Goal: Information Seeking & Learning: Learn about a topic

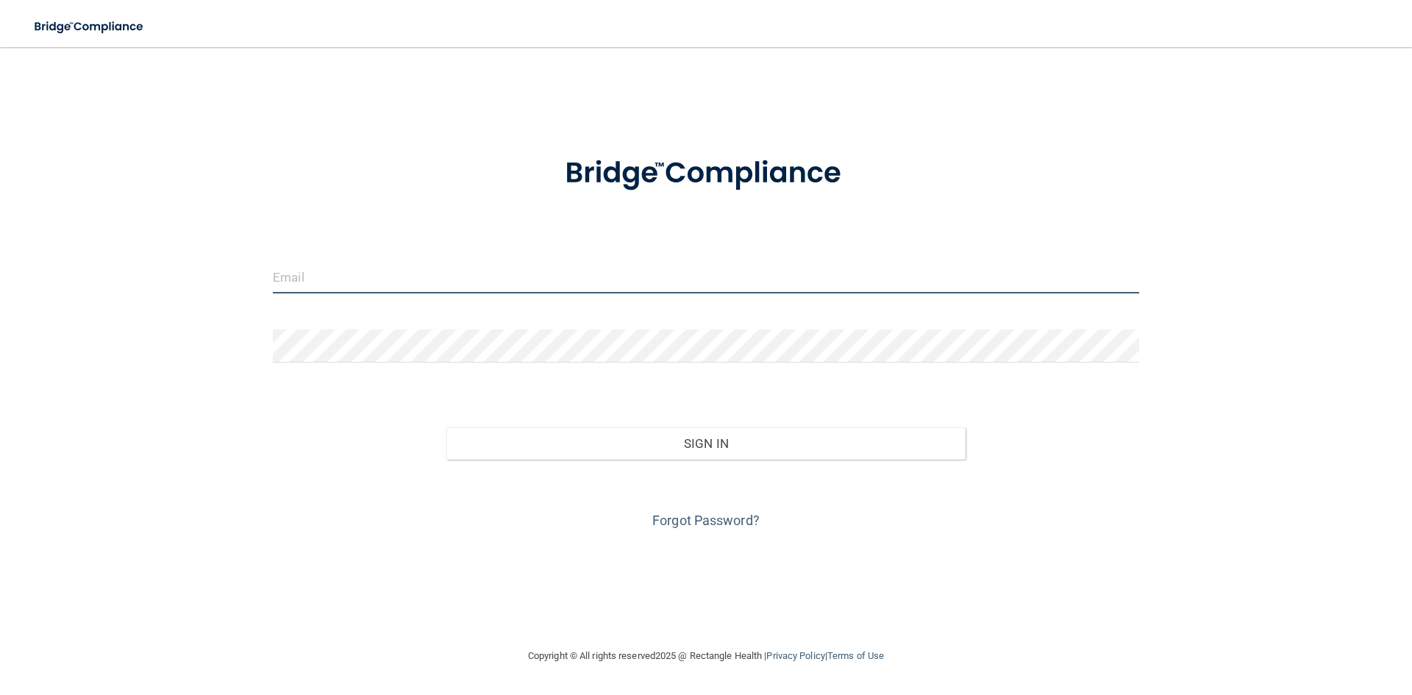
click at [413, 283] on input "email" at bounding box center [706, 276] width 866 height 33
type input "[PERSON_NAME][EMAIL_ADDRESS][DOMAIN_NAME]"
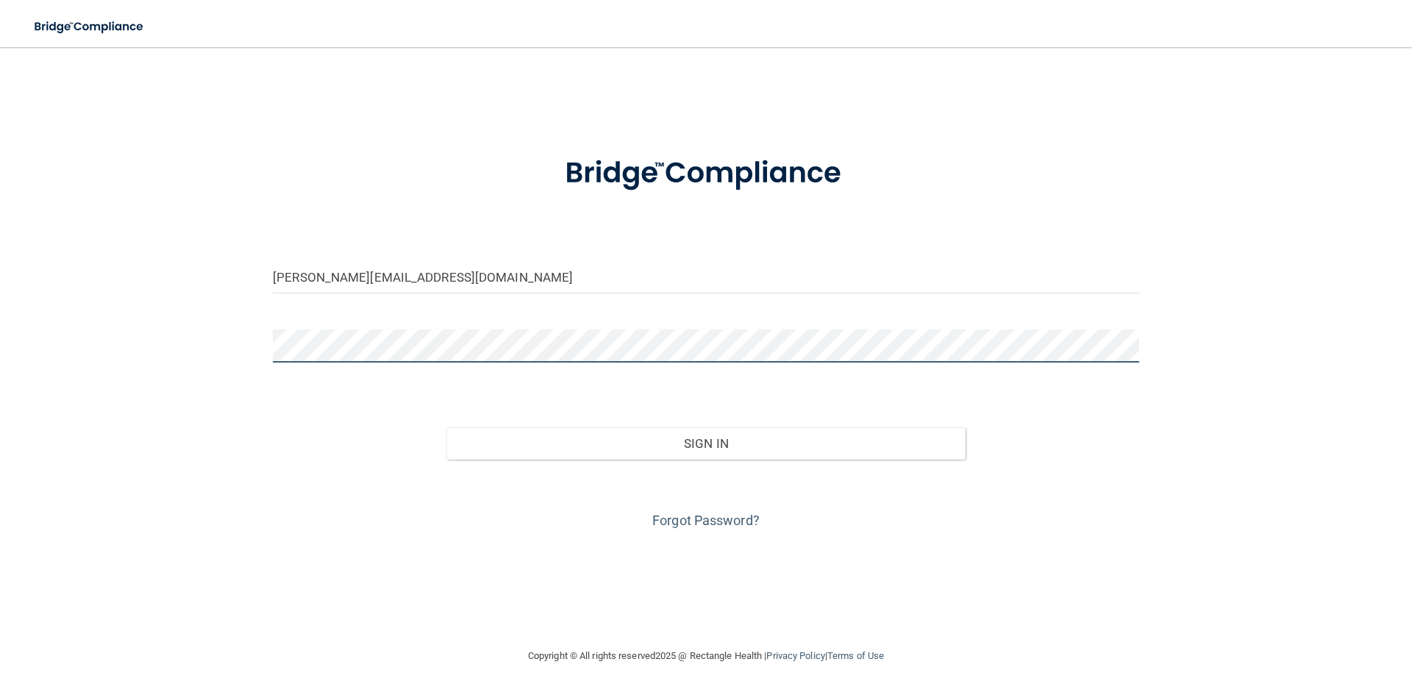
click at [446, 427] on button "Sign In" at bounding box center [706, 443] width 520 height 32
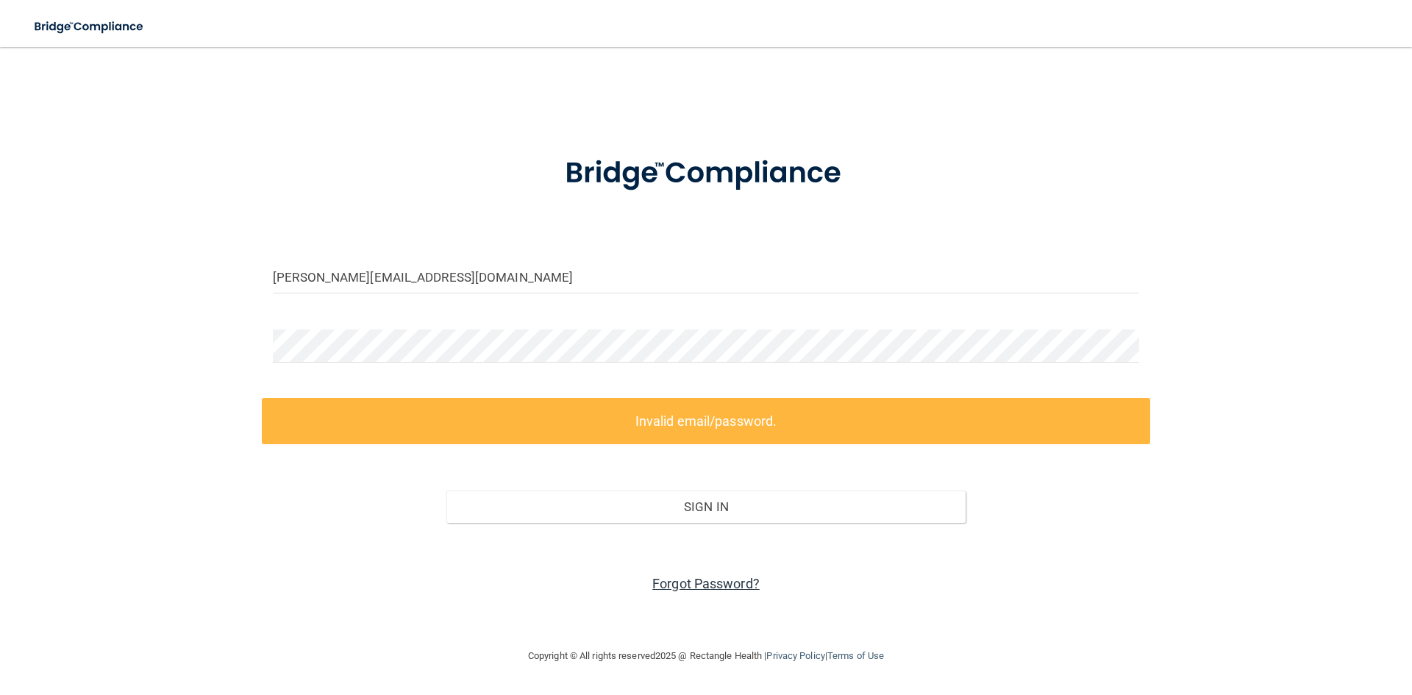
click at [702, 583] on link "Forgot Password?" at bounding box center [705, 583] width 107 height 15
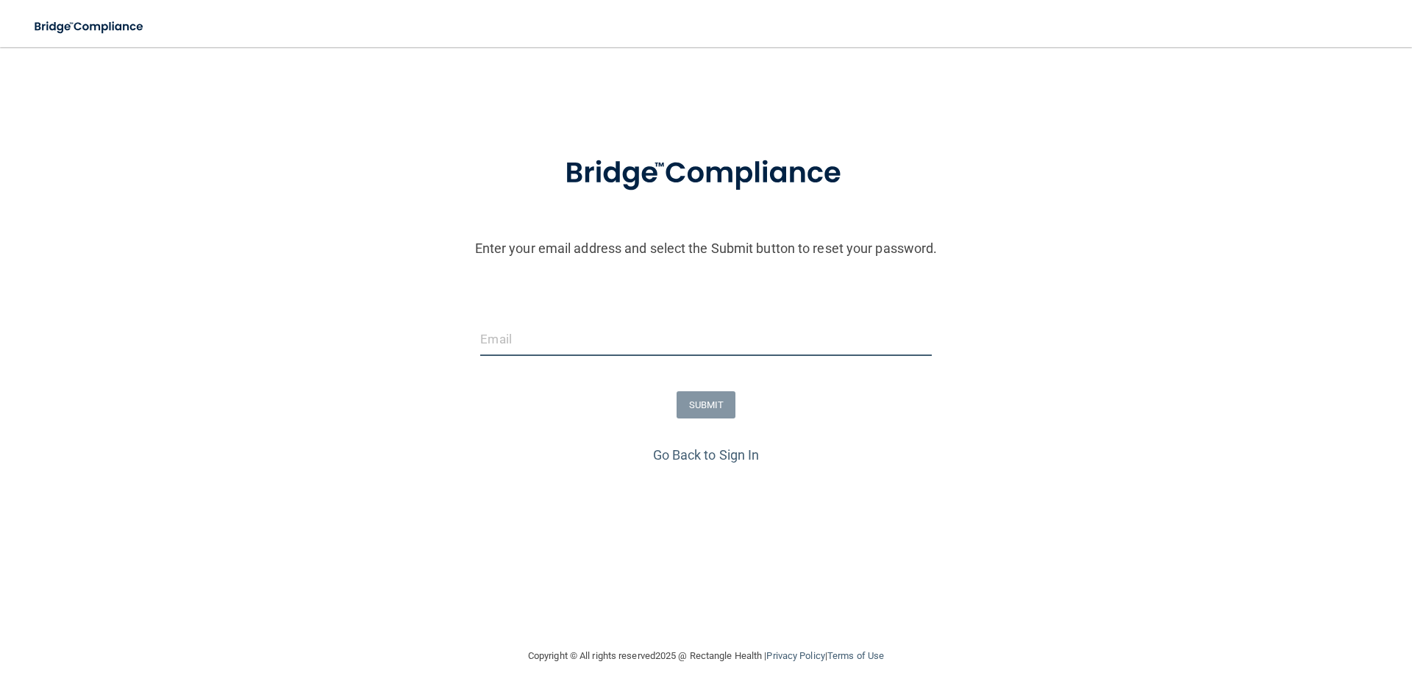
click at [519, 336] on input "email" at bounding box center [705, 339] width 451 height 33
type input "[PERSON_NAME][EMAIL_ADDRESS][DOMAIN_NAME]"
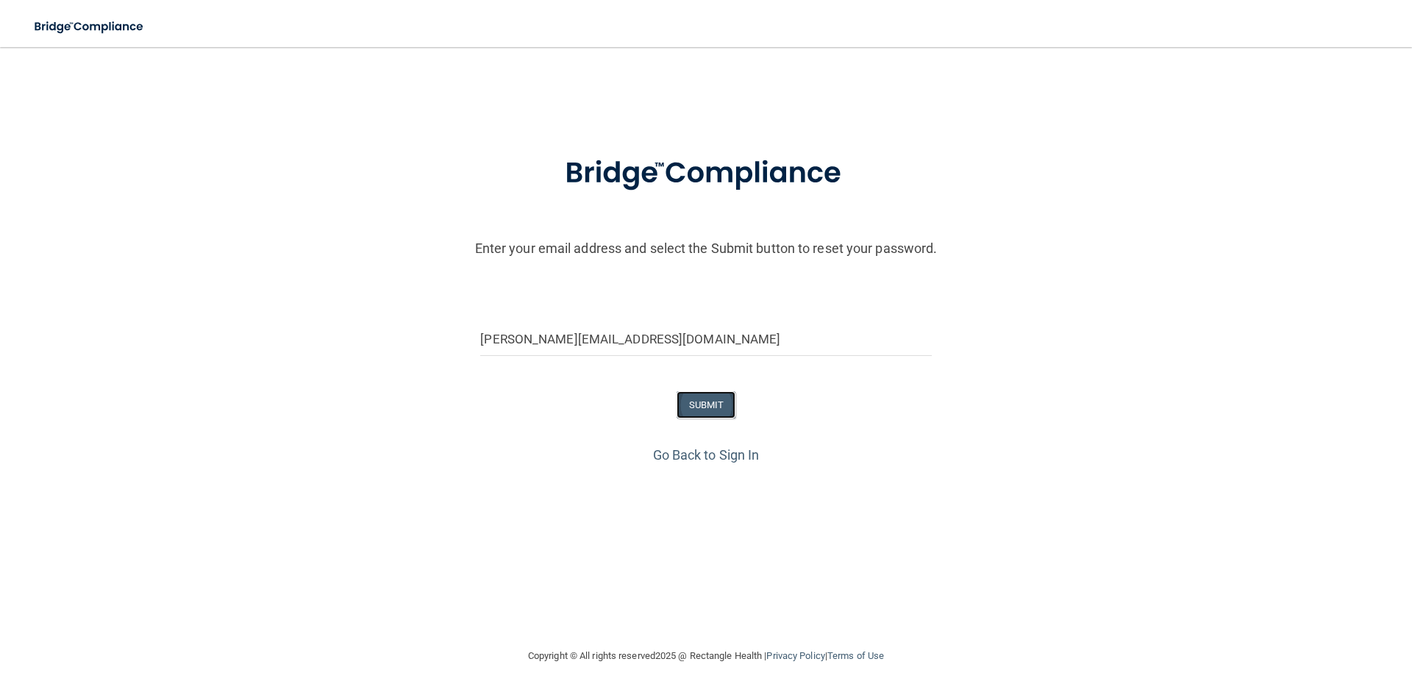
click at [713, 407] on button "SUBMIT" at bounding box center [707, 404] width 60 height 27
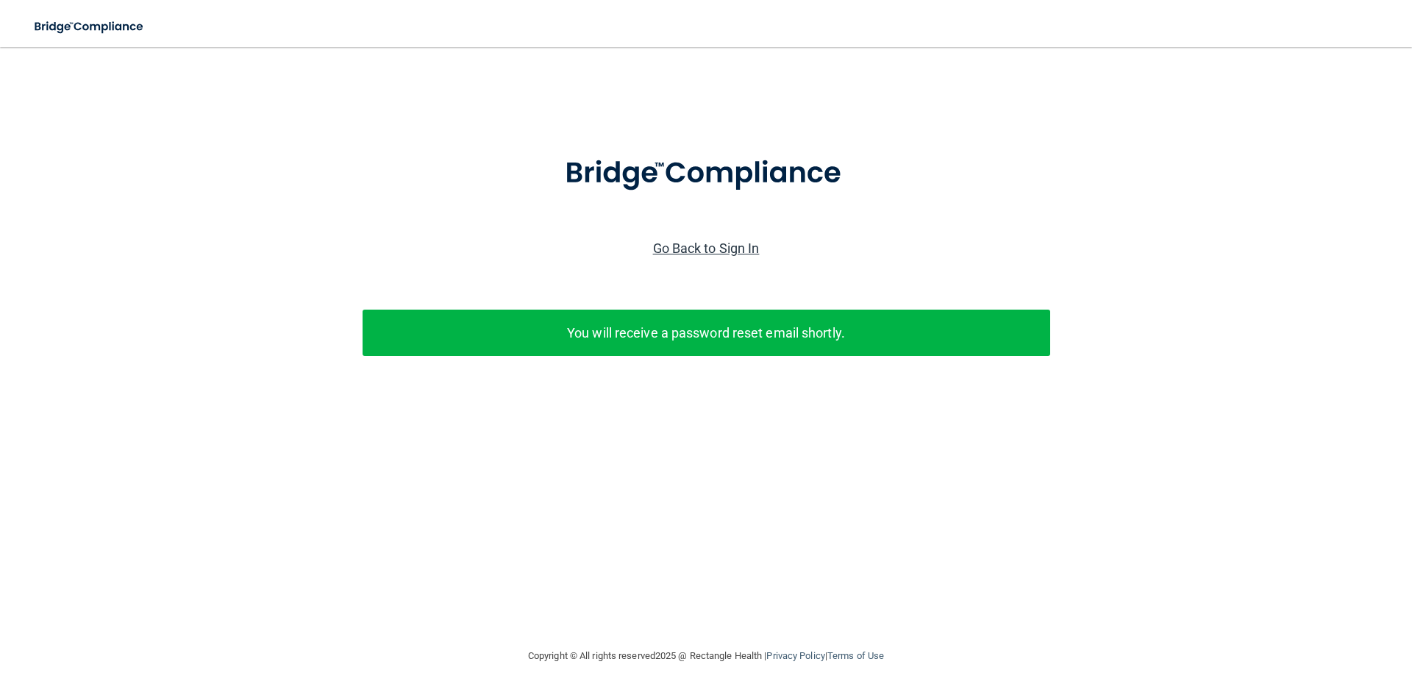
click at [691, 252] on link "Go Back to Sign In" at bounding box center [706, 248] width 107 height 15
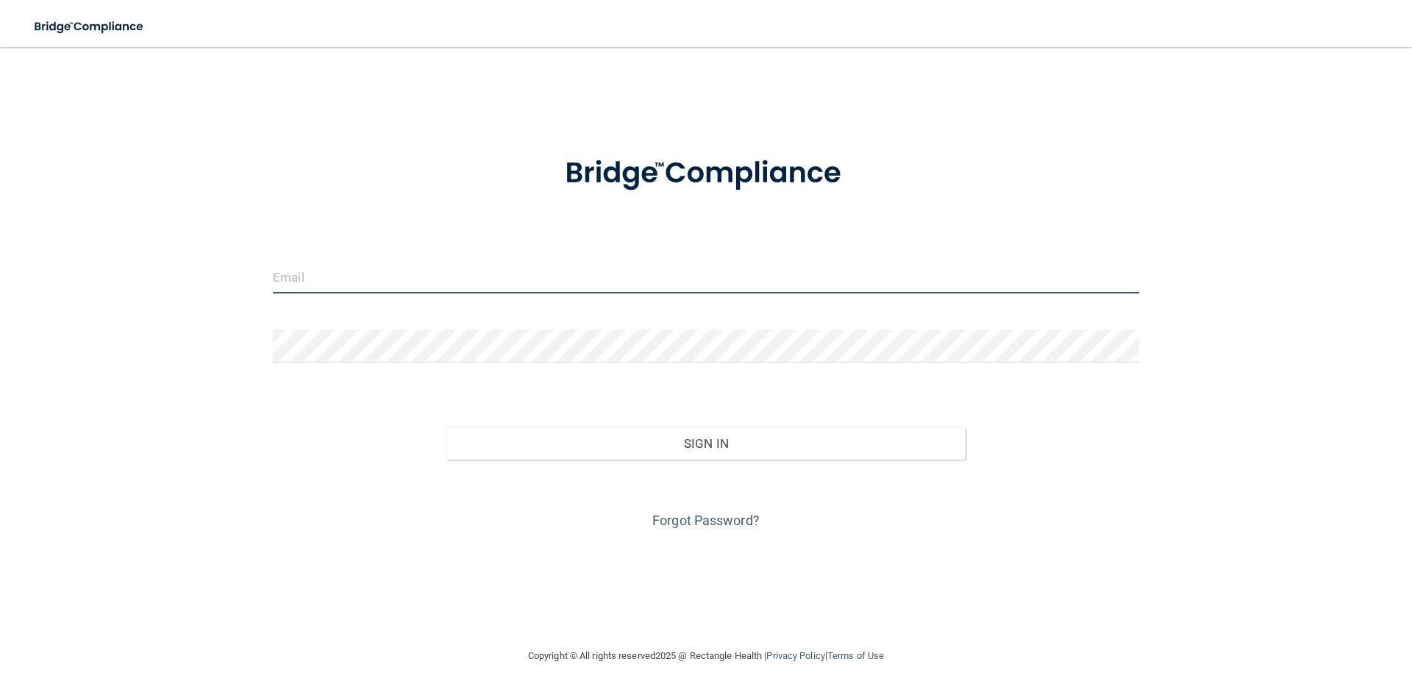
click at [471, 266] on input "email" at bounding box center [706, 276] width 866 height 33
type input "[PERSON_NAME][EMAIL_ADDRESS][DOMAIN_NAME]"
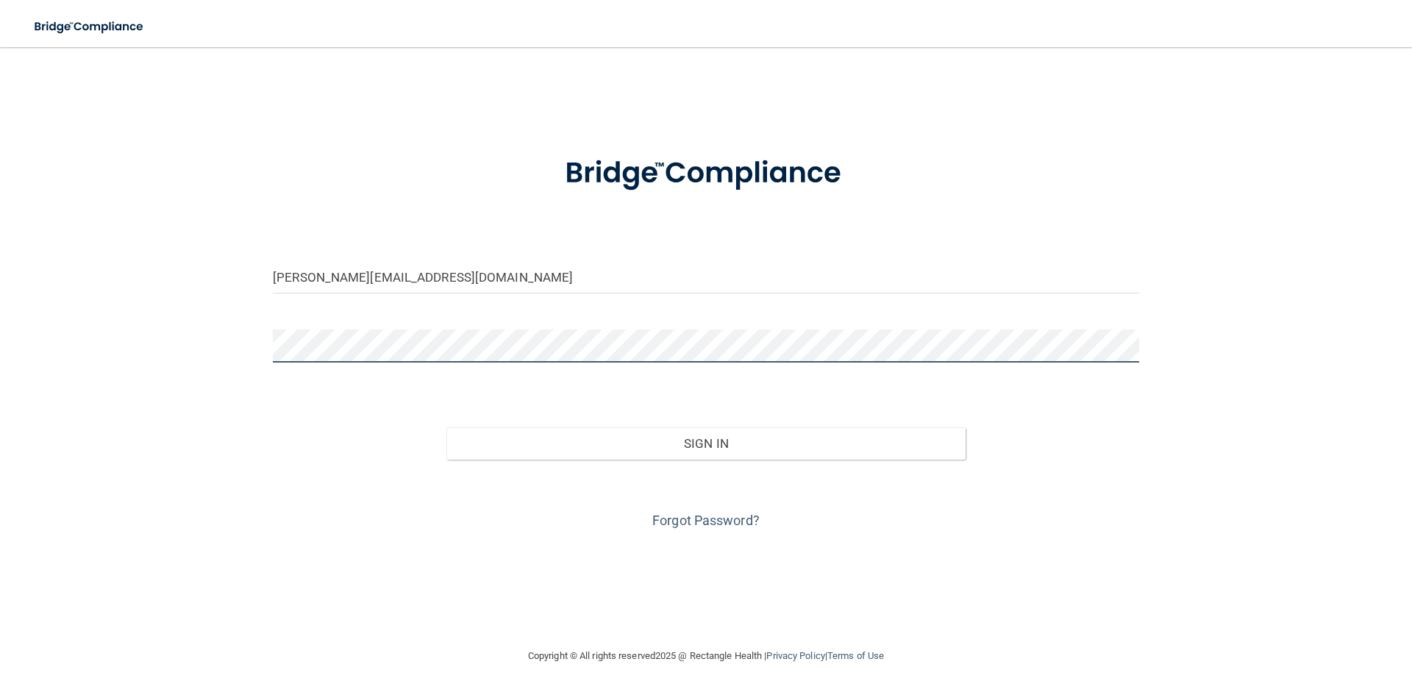
click at [446, 427] on button "Sign In" at bounding box center [706, 443] width 520 height 32
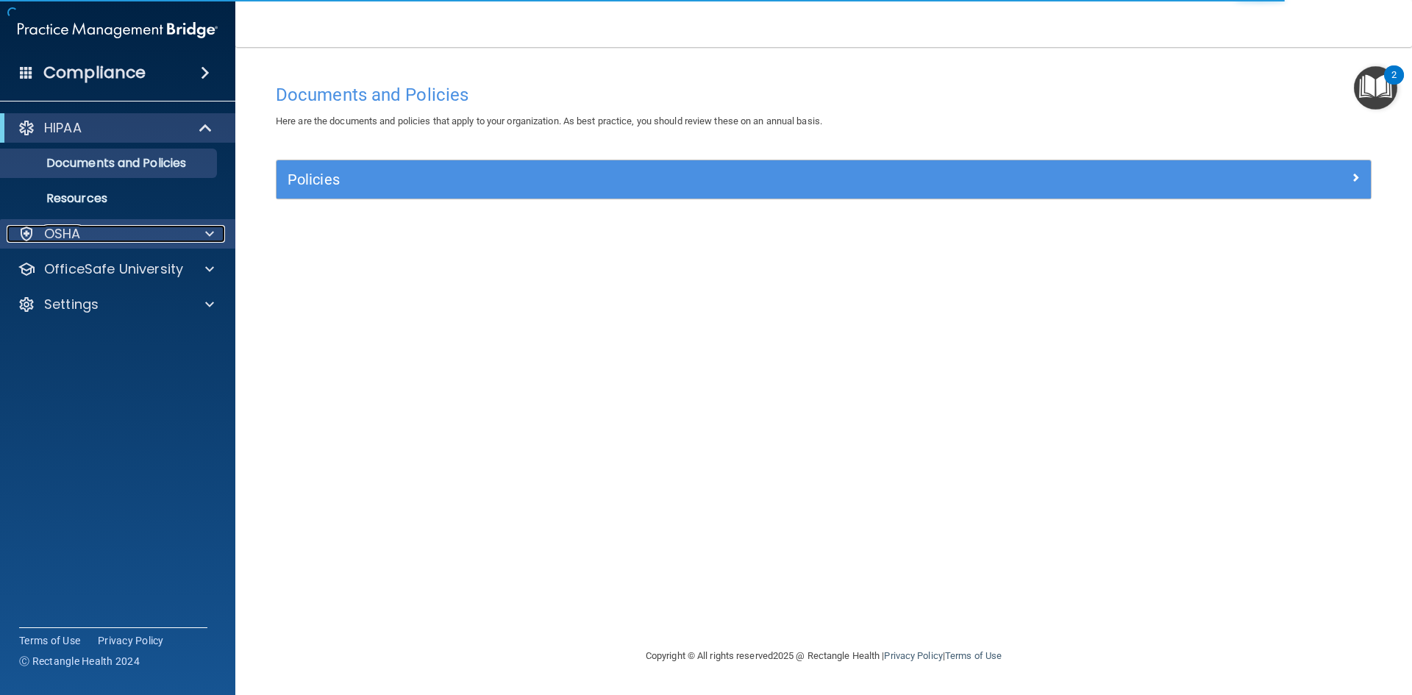
click at [101, 235] on div "OSHA" at bounding box center [98, 234] width 182 height 18
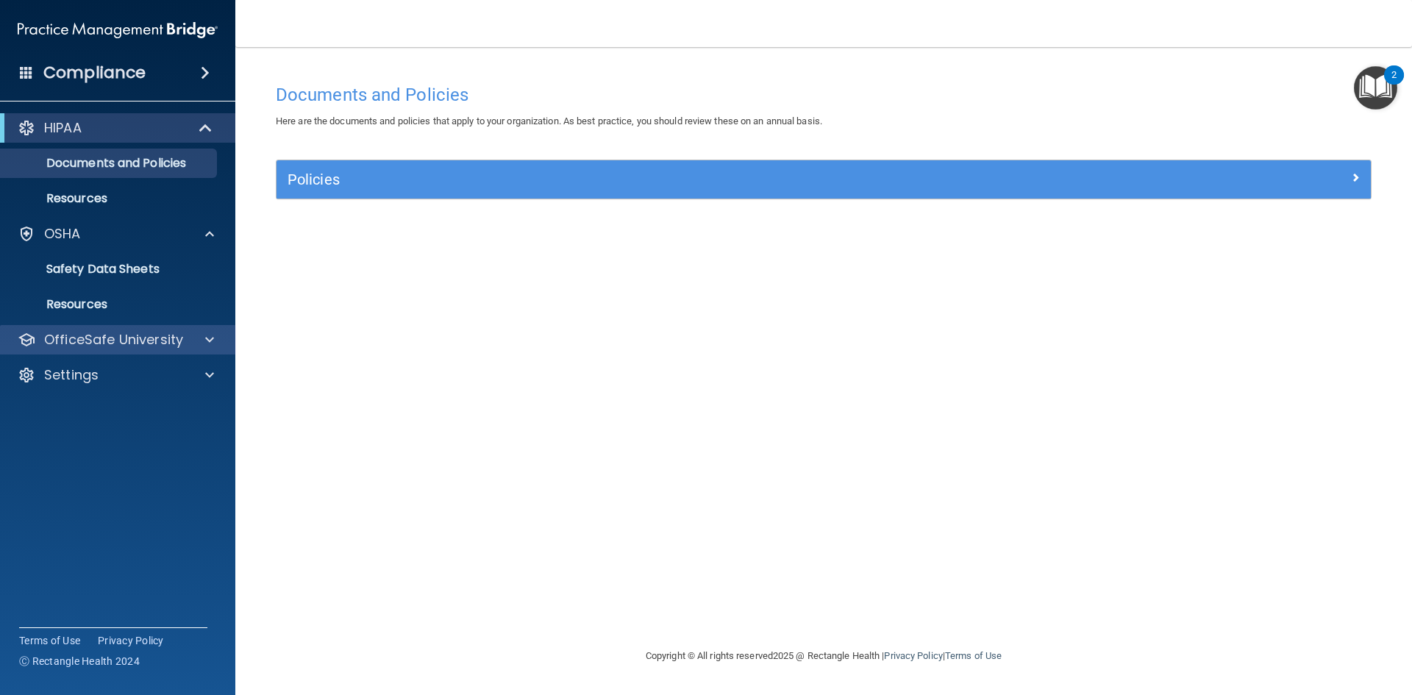
click at [117, 349] on div "OfficeSafe University" at bounding box center [118, 339] width 236 height 29
click at [199, 338] on div at bounding box center [207, 340] width 37 height 18
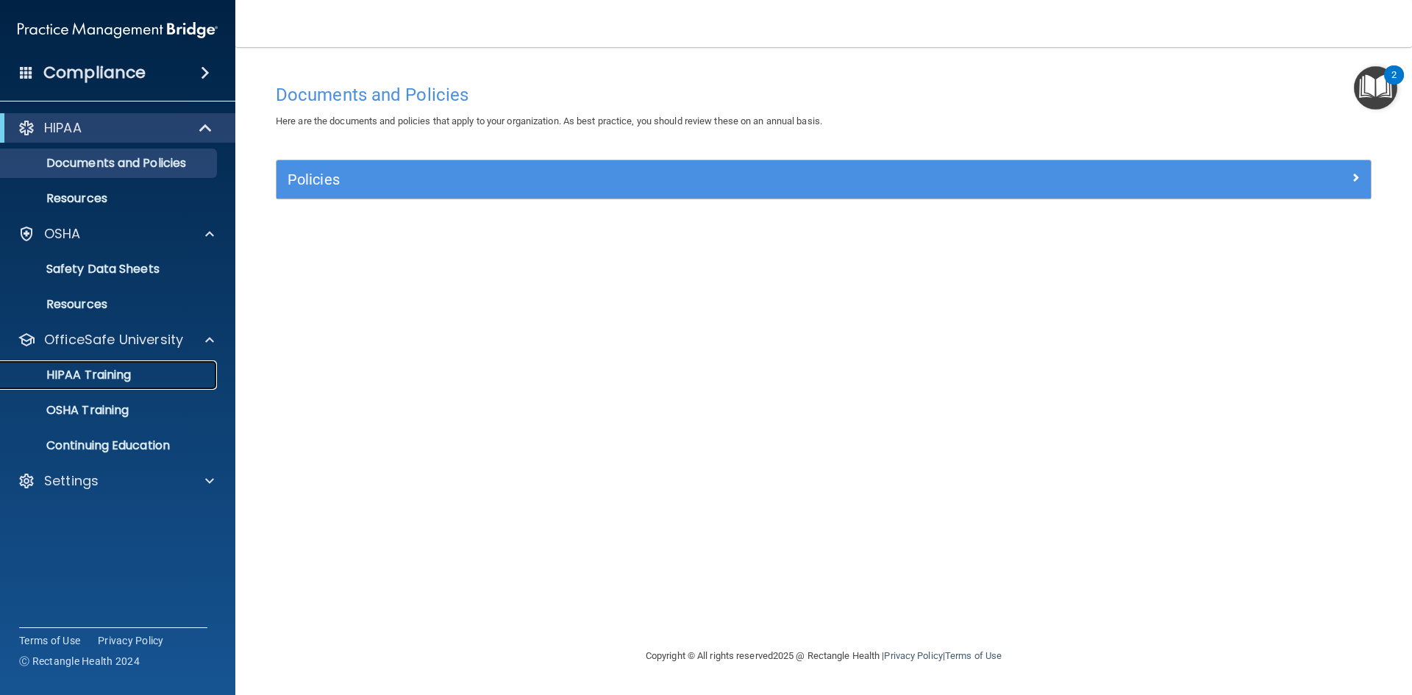
click at [101, 373] on p "HIPAA Training" at bounding box center [70, 375] width 121 height 15
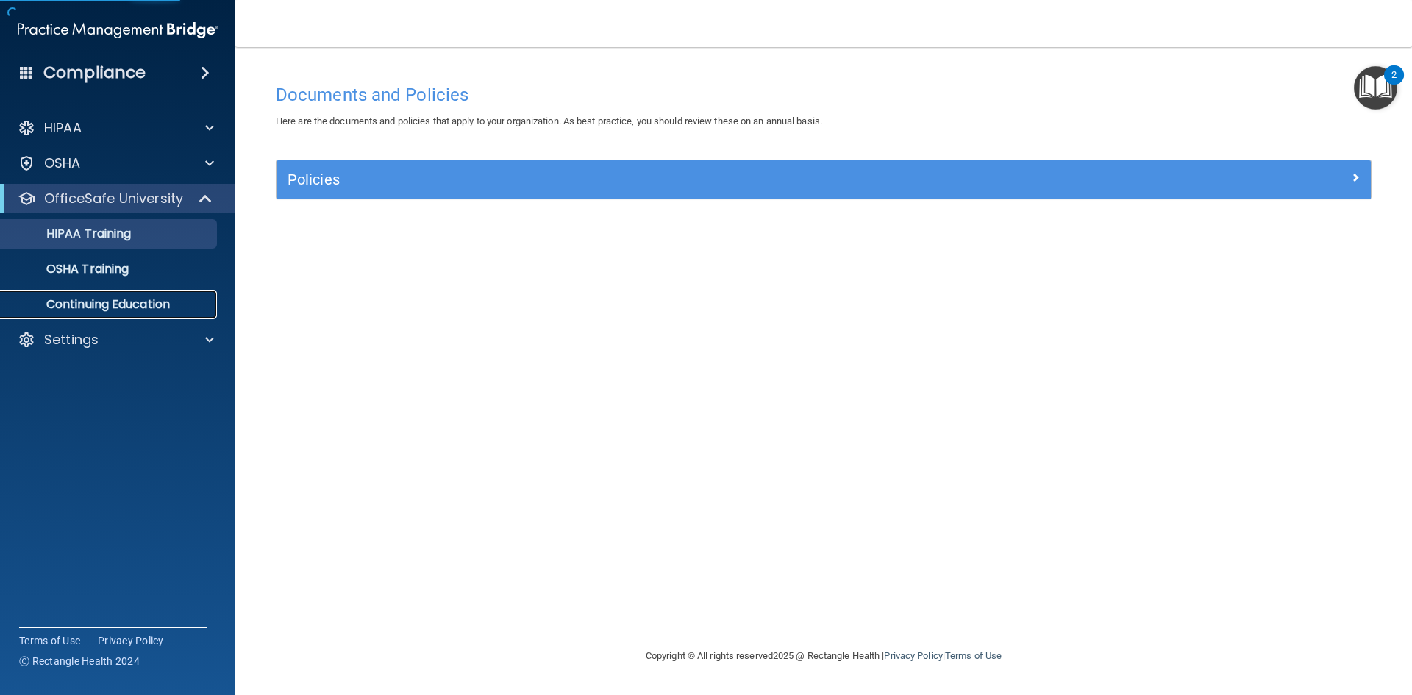
click at [113, 307] on p "Continuing Education" at bounding box center [110, 304] width 201 height 15
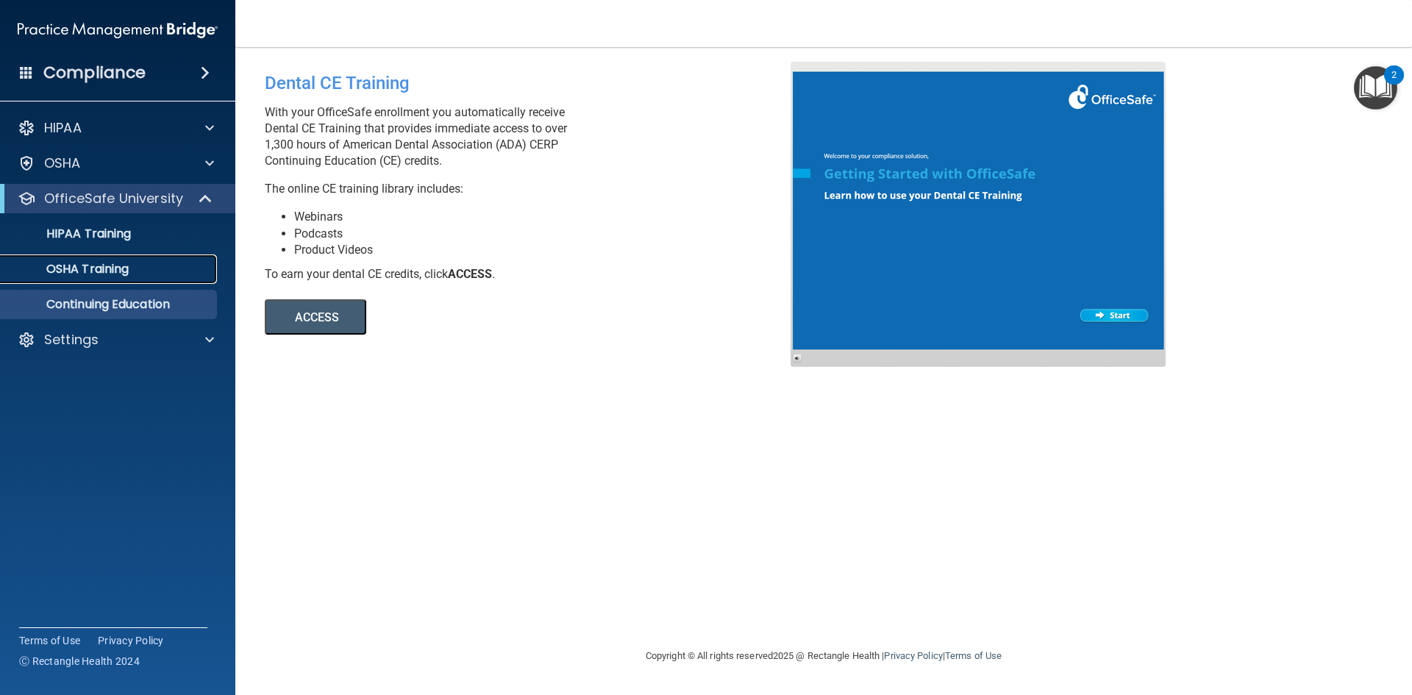
click at [101, 268] on p "OSHA Training" at bounding box center [69, 269] width 119 height 15
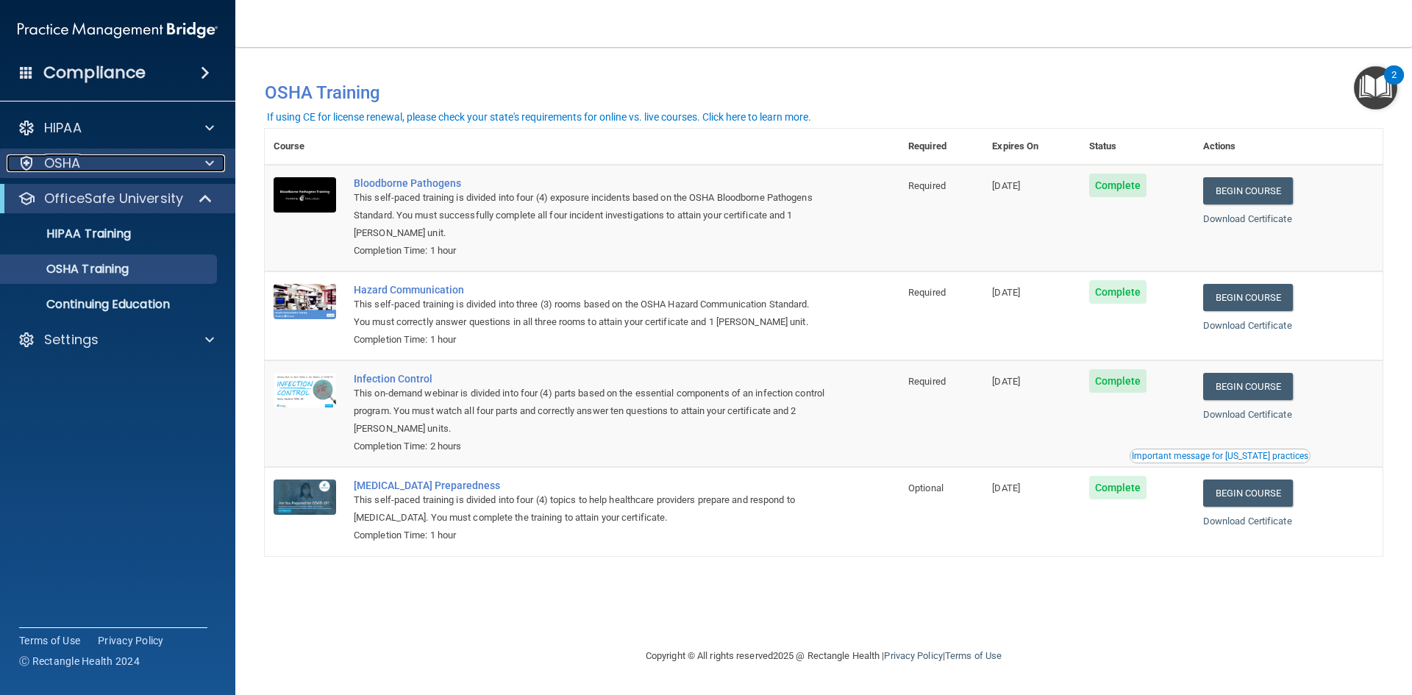
click at [207, 155] on span at bounding box center [209, 163] width 9 height 18
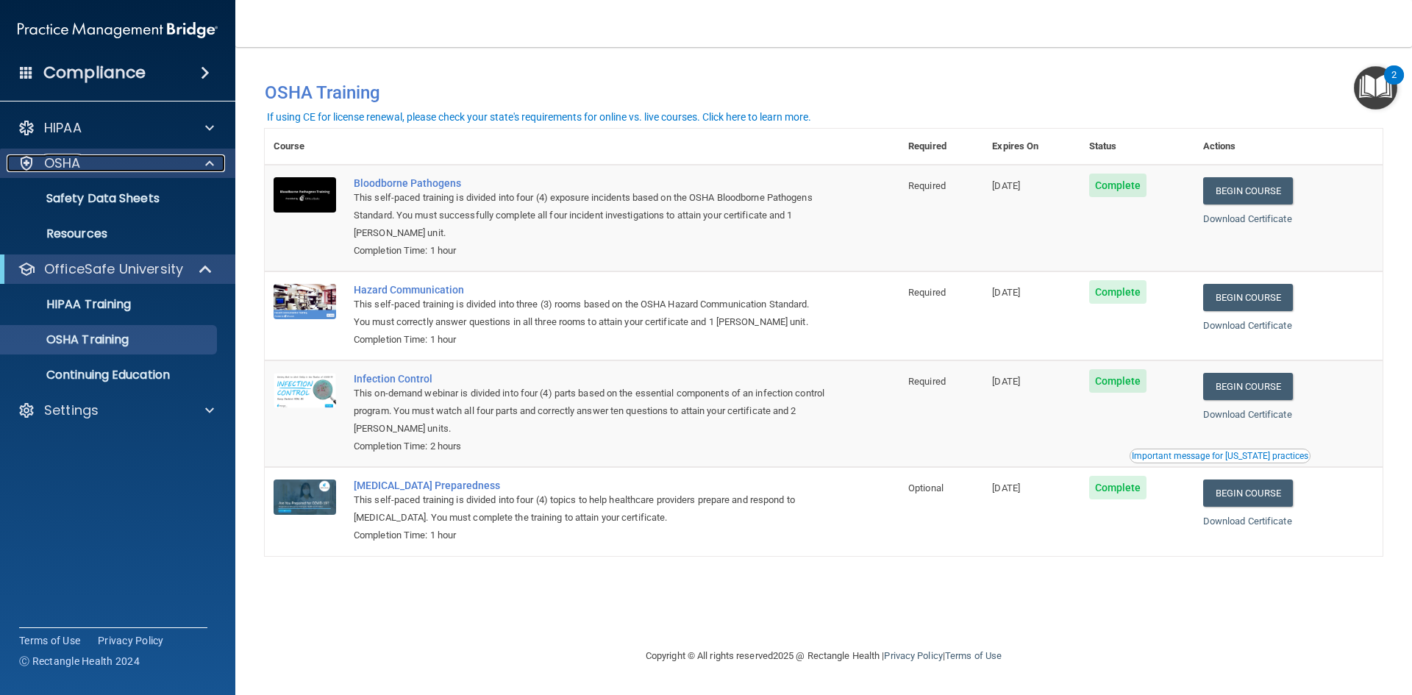
click at [207, 155] on span at bounding box center [209, 163] width 9 height 18
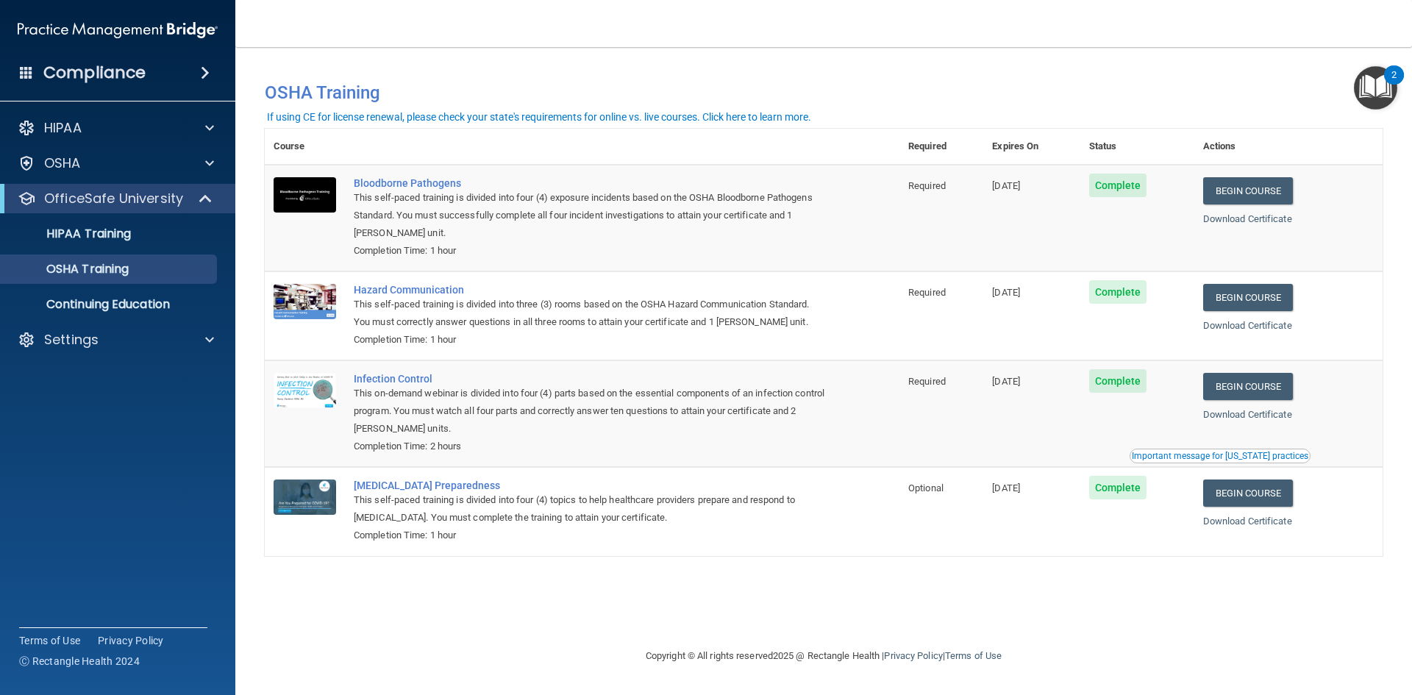
click at [205, 67] on span at bounding box center [205, 73] width 9 height 18
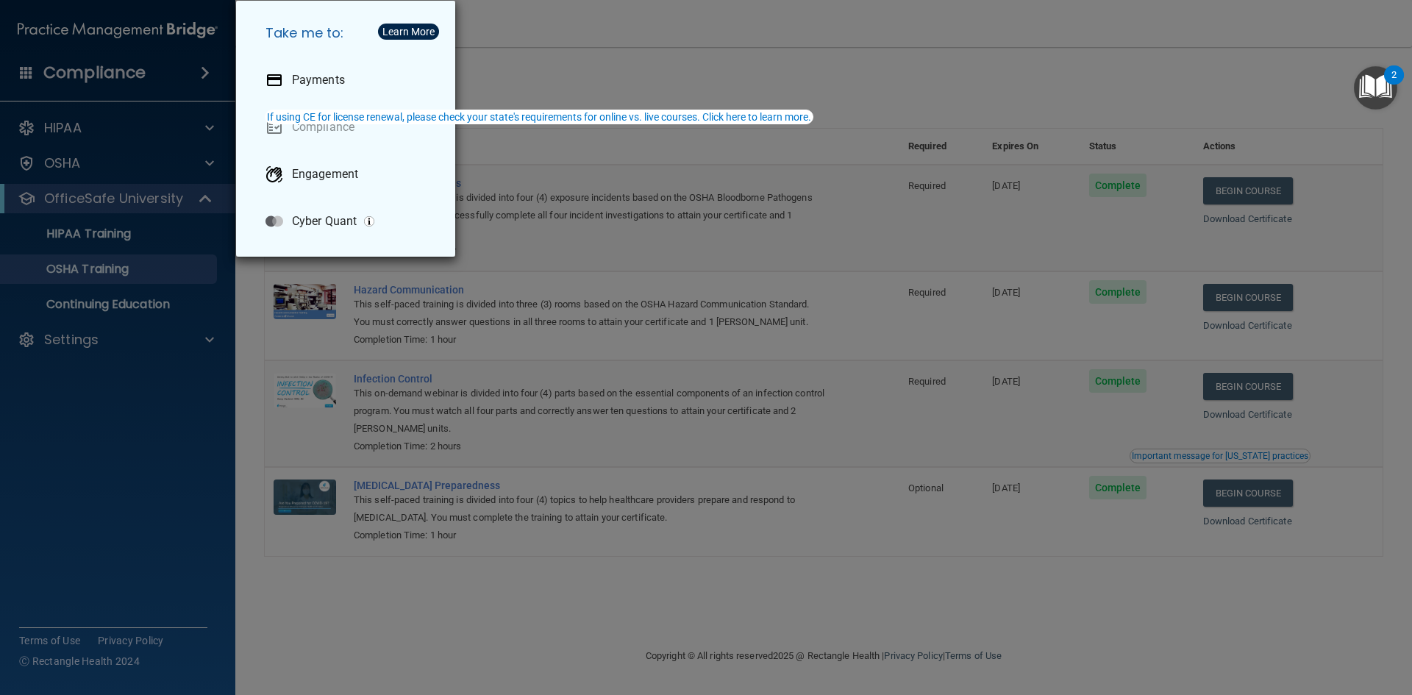
click at [671, 51] on div "Take me to: Payments Compliance Engagement Cyber Quant" at bounding box center [706, 347] width 1412 height 695
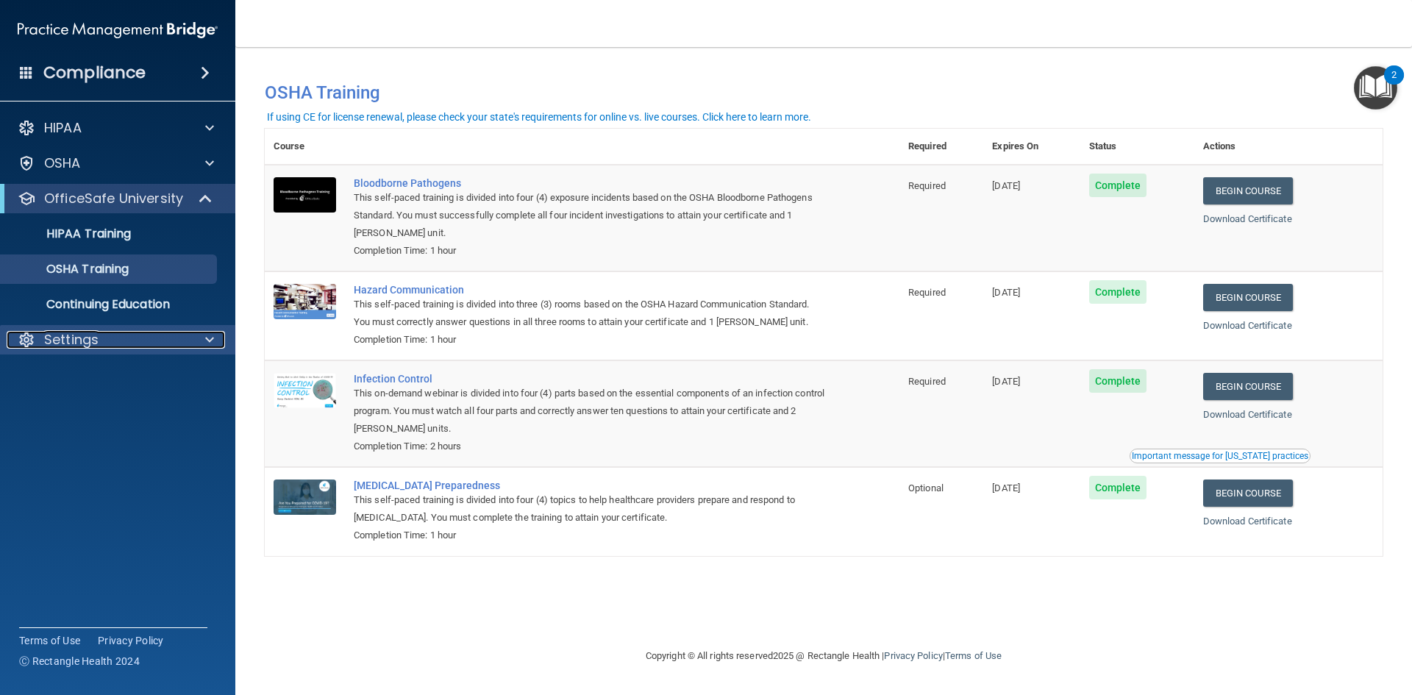
click at [205, 339] on span at bounding box center [209, 340] width 9 height 18
click at [85, 372] on p "My Account" at bounding box center [110, 375] width 201 height 15
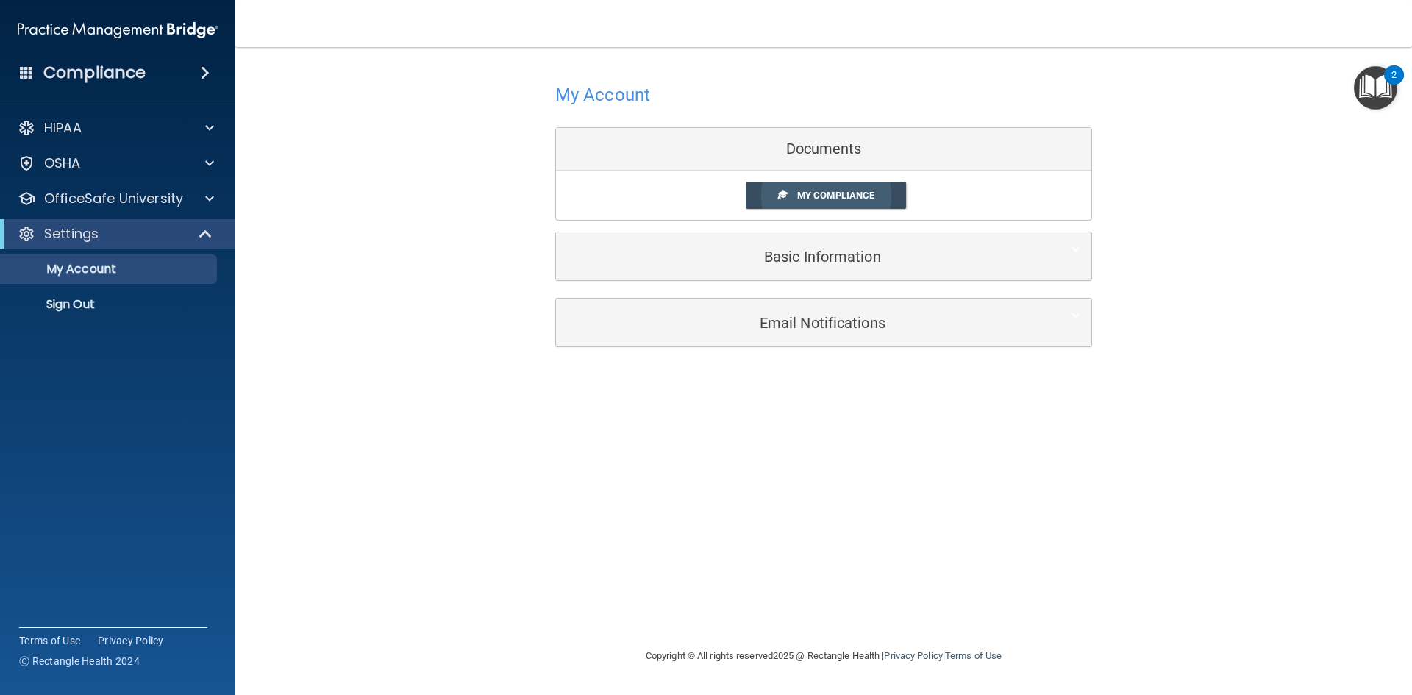
click at [830, 193] on span "My Compliance" at bounding box center [835, 195] width 77 height 11
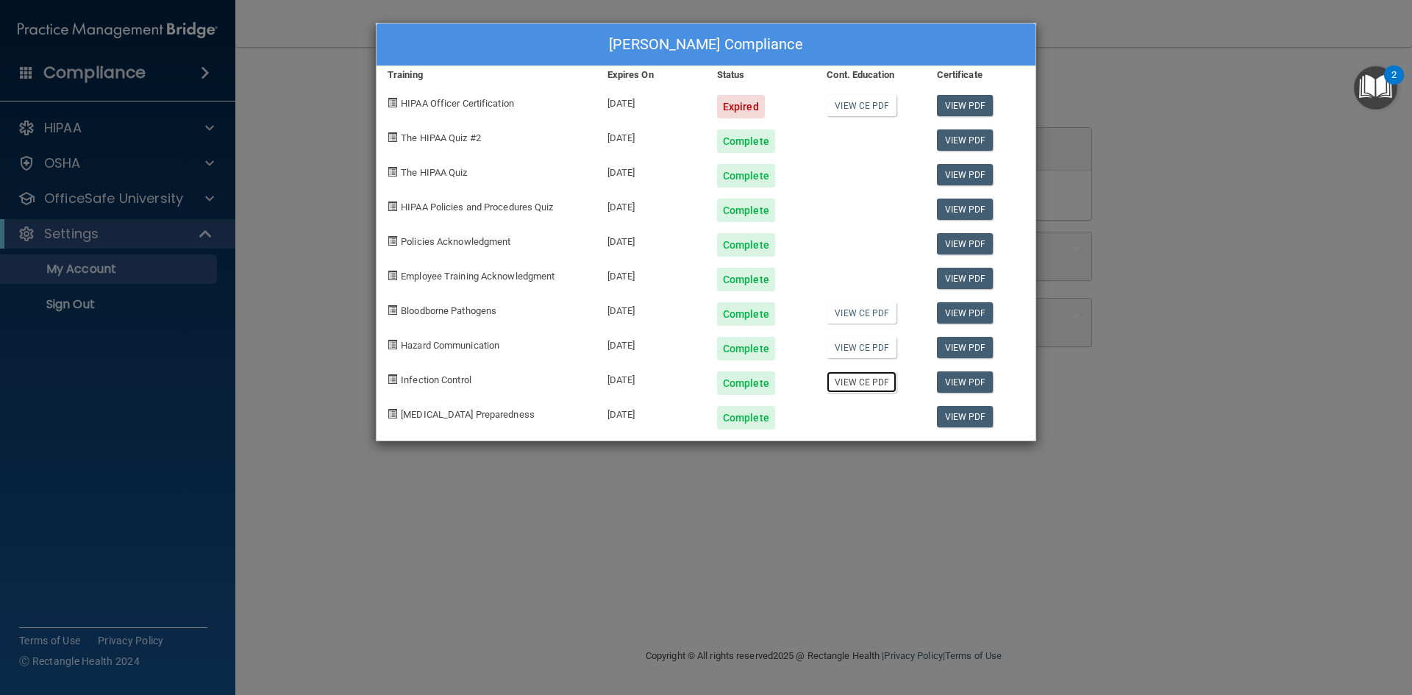
click at [859, 382] on link "View CE PDF" at bounding box center [862, 381] width 70 height 21
click at [844, 348] on link "View CE PDF" at bounding box center [862, 347] width 70 height 21
click at [855, 309] on link "View CE PDF" at bounding box center [862, 312] width 70 height 21
click at [469, 104] on span "HIPAA Officer Certification" at bounding box center [457, 103] width 113 height 11
click at [288, 138] on div "[PERSON_NAME] Compliance Training Expires On Status Cont. Education Certificate…" at bounding box center [706, 347] width 1412 height 695
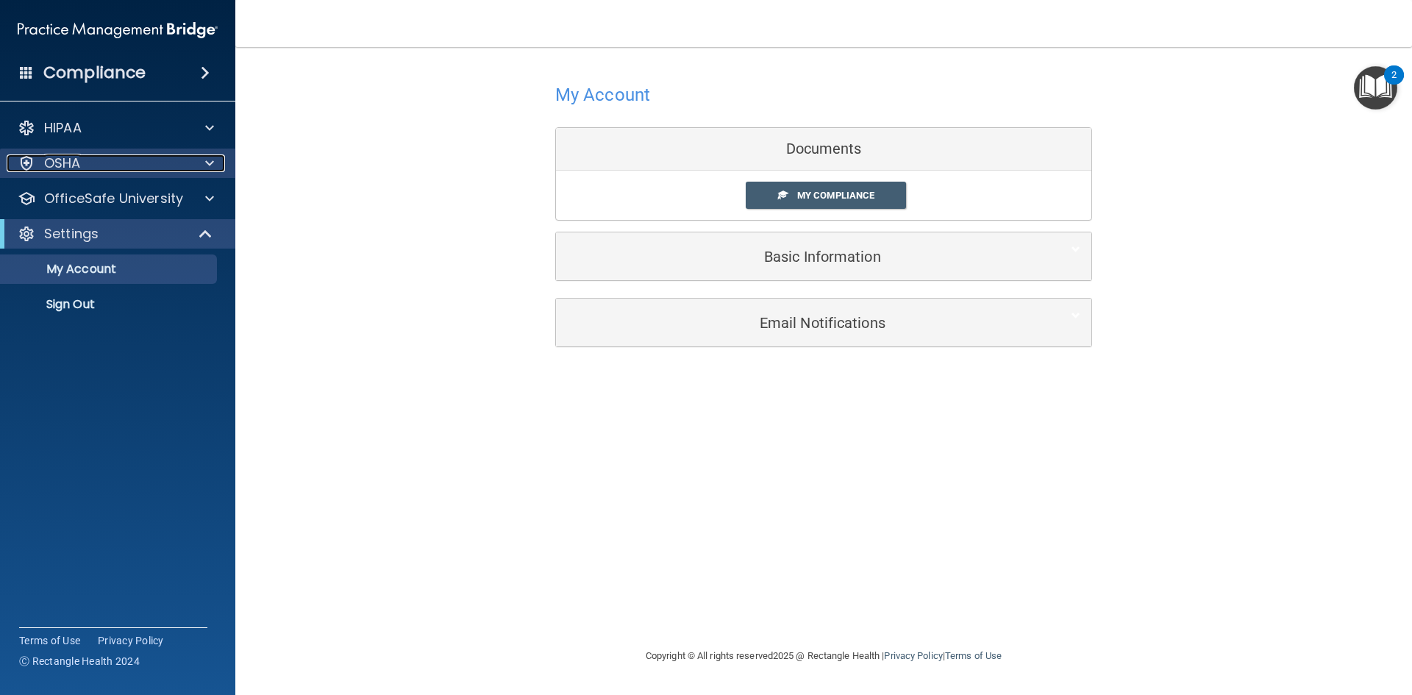
click at [201, 160] on div at bounding box center [207, 163] width 37 height 18
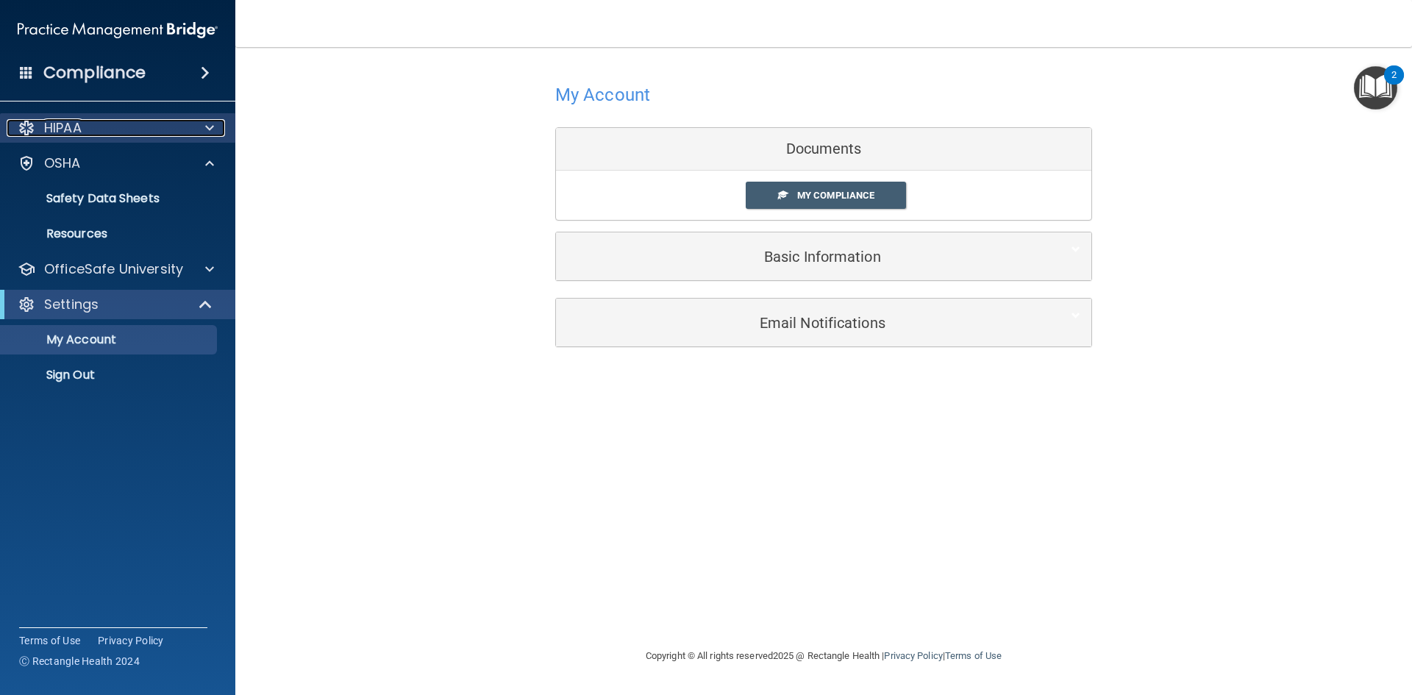
click at [213, 128] on div at bounding box center [207, 128] width 37 height 18
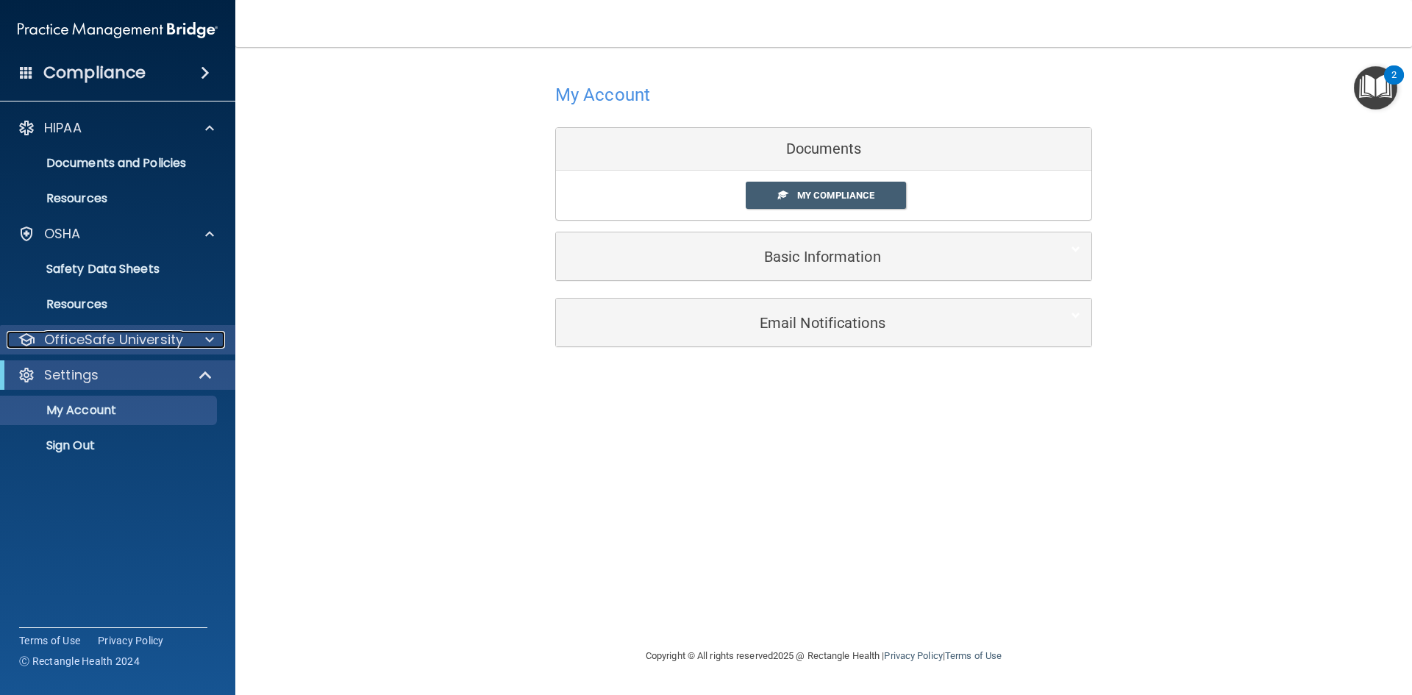
click at [209, 344] on span at bounding box center [209, 340] width 9 height 18
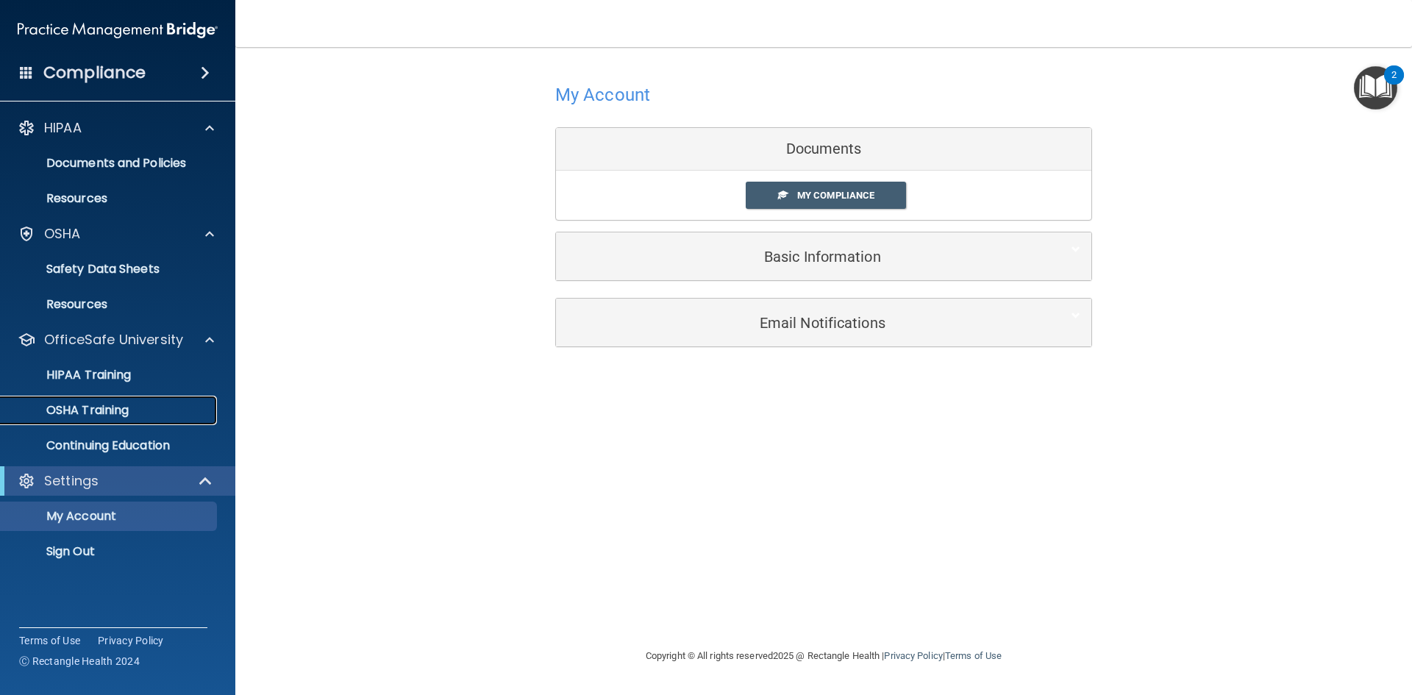
click at [71, 411] on p "OSHA Training" at bounding box center [69, 410] width 119 height 15
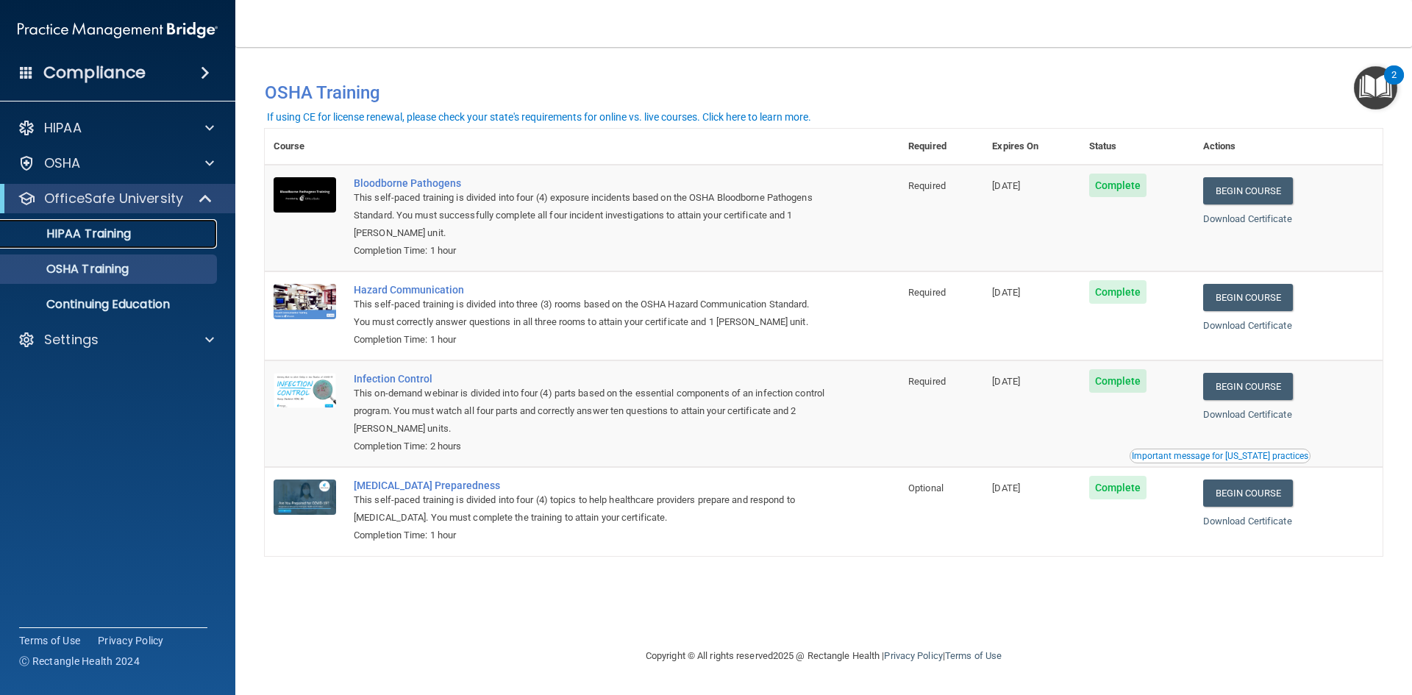
click at [121, 230] on p "HIPAA Training" at bounding box center [70, 234] width 121 height 15
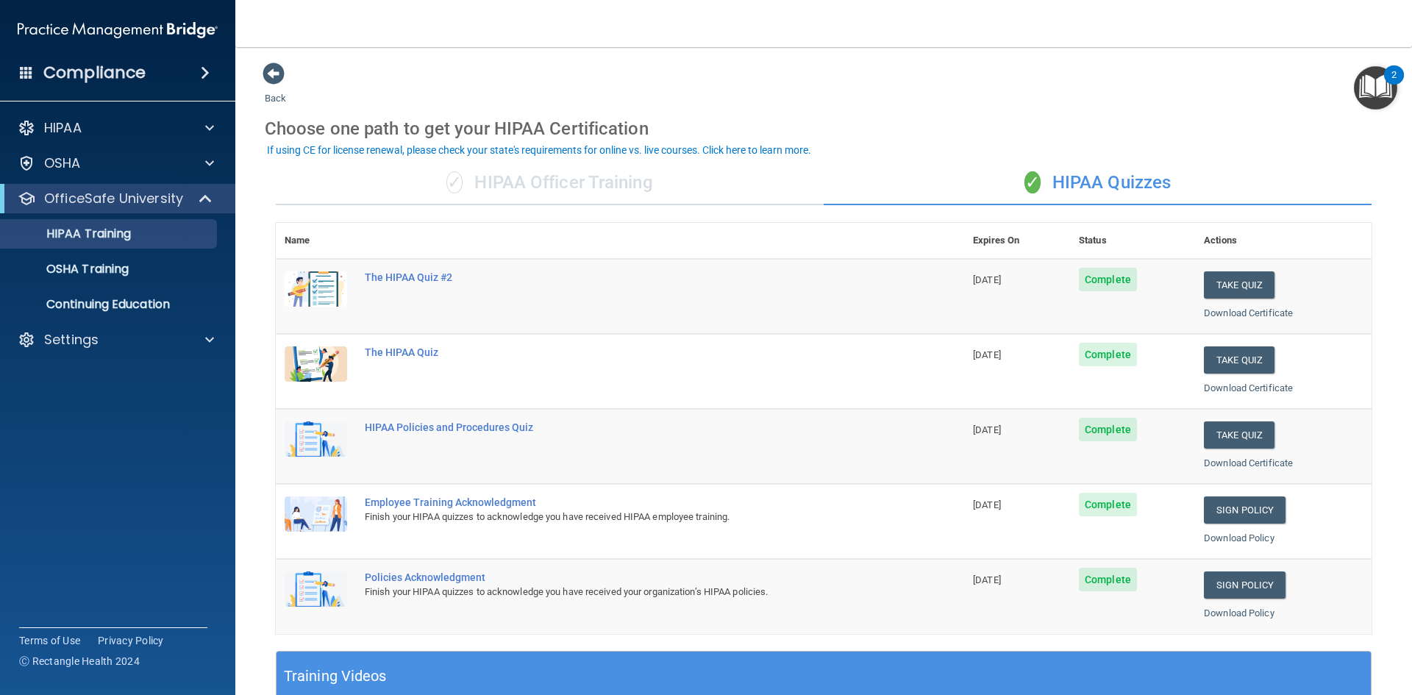
click at [592, 181] on div "✓ HIPAA Officer Training" at bounding box center [550, 183] width 548 height 44
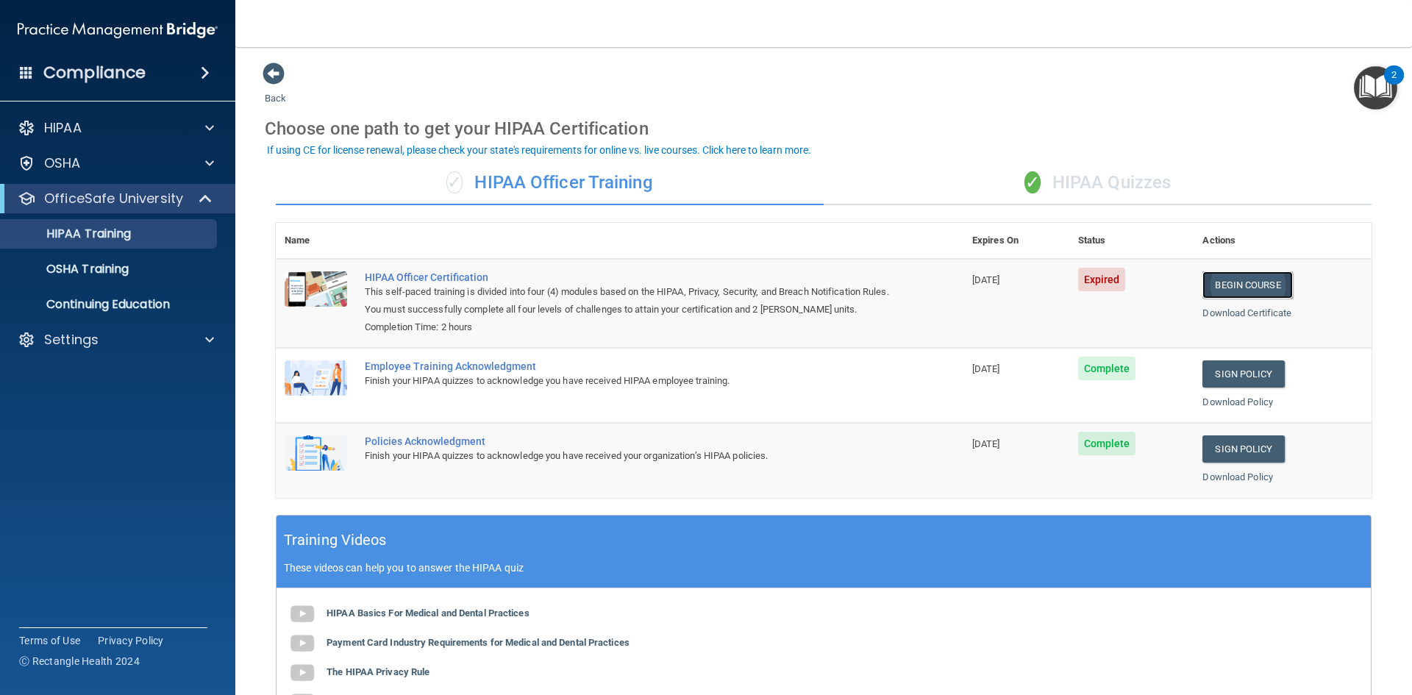
click at [1232, 277] on link "Begin Course" at bounding box center [1248, 284] width 90 height 27
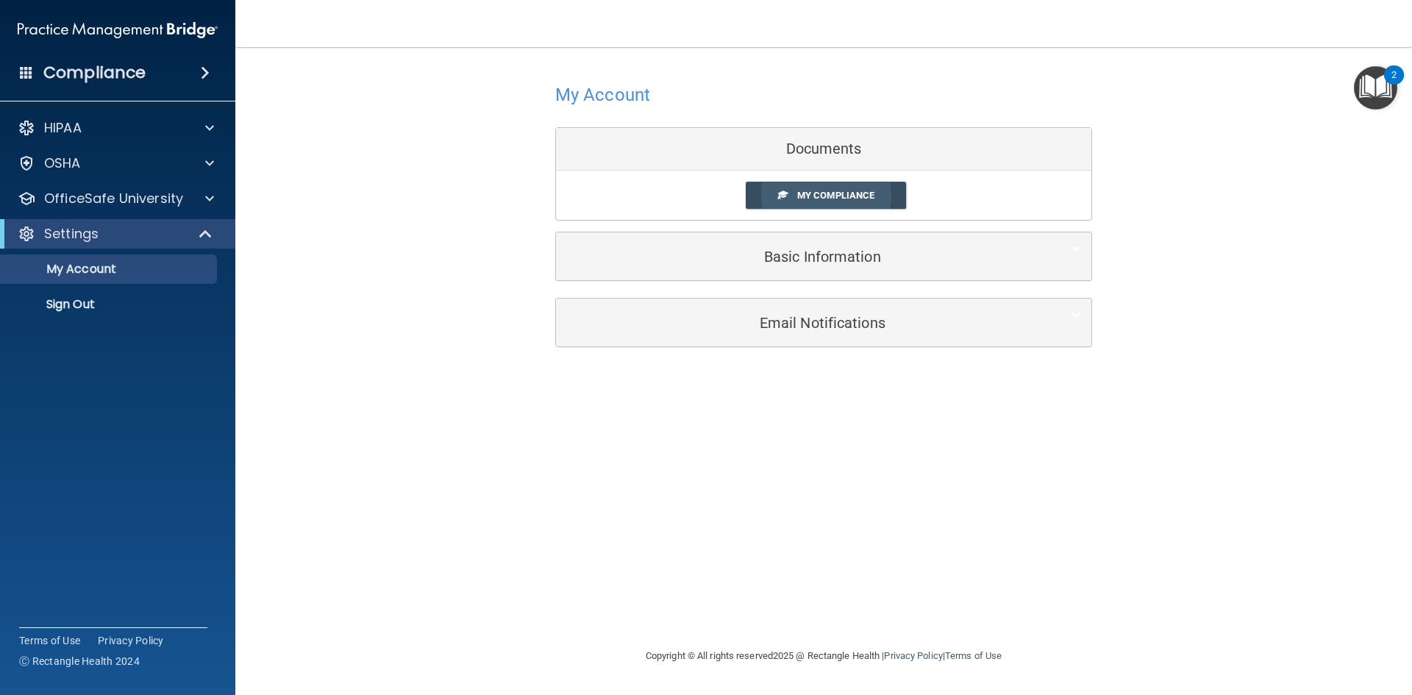
click at [810, 195] on span "My Compliance" at bounding box center [835, 195] width 77 height 11
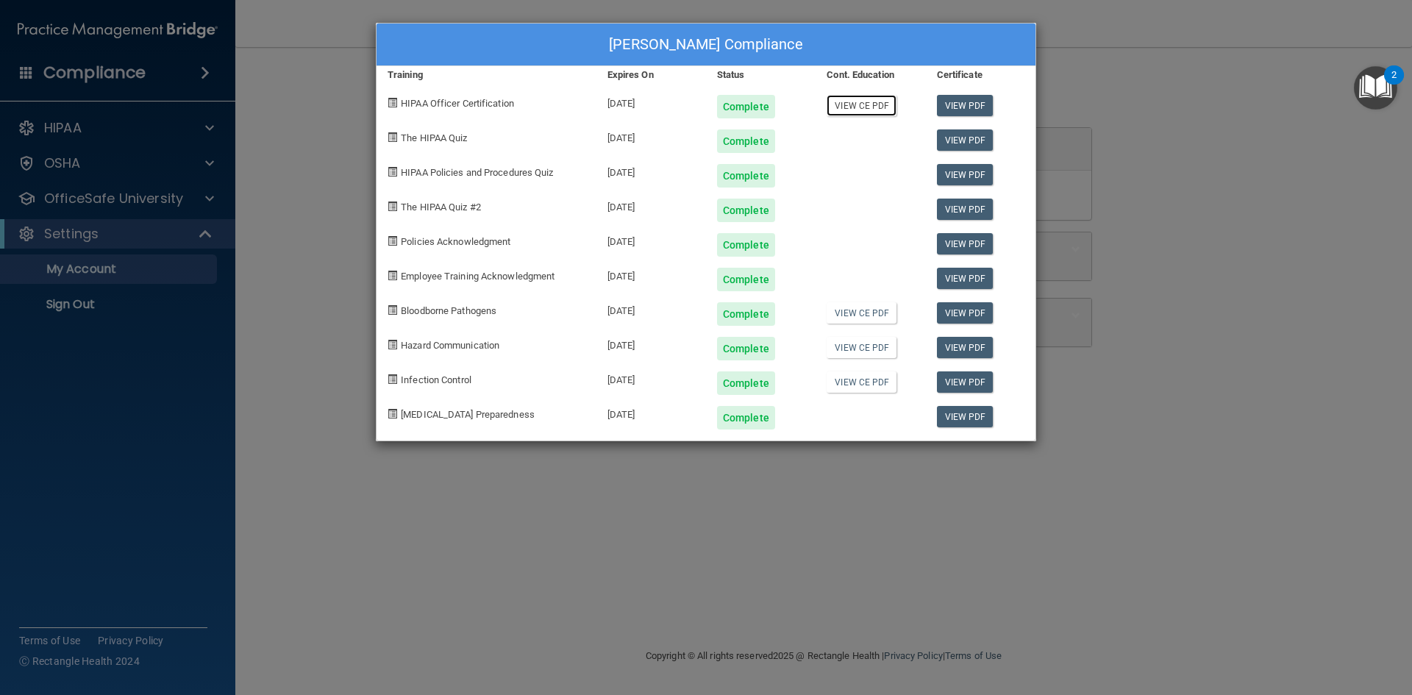
click at [855, 96] on link "View CE PDF" at bounding box center [862, 105] width 70 height 21
